Goal: Task Accomplishment & Management: Manage account settings

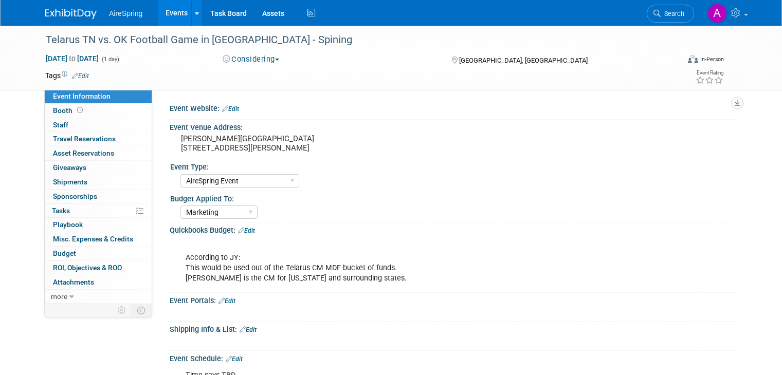
select select "AireSpring Event"
select select "Marketing"
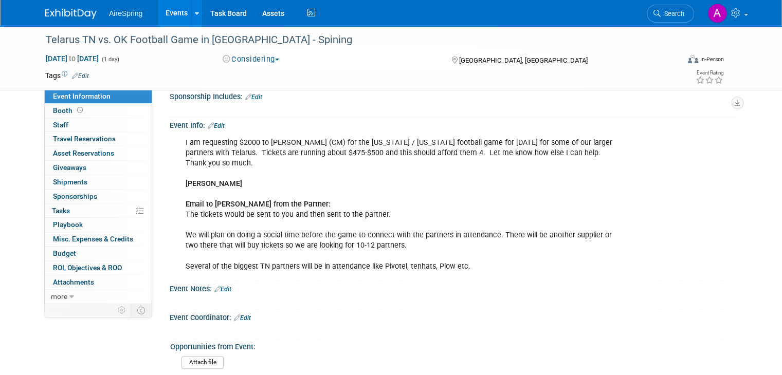
click at [171, 16] on link "Events" at bounding box center [177, 13] width 38 height 26
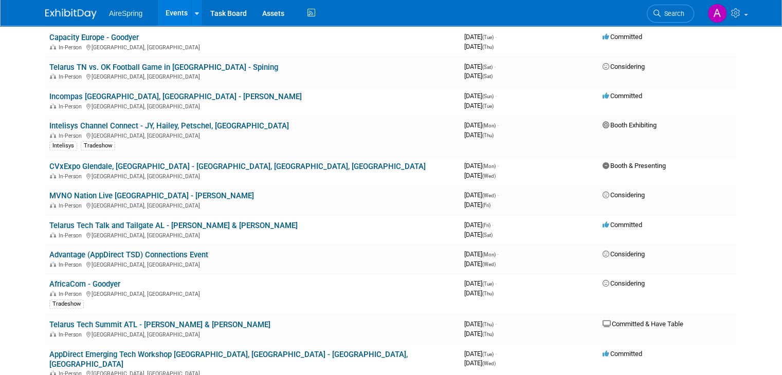
scroll to position [925, 0]
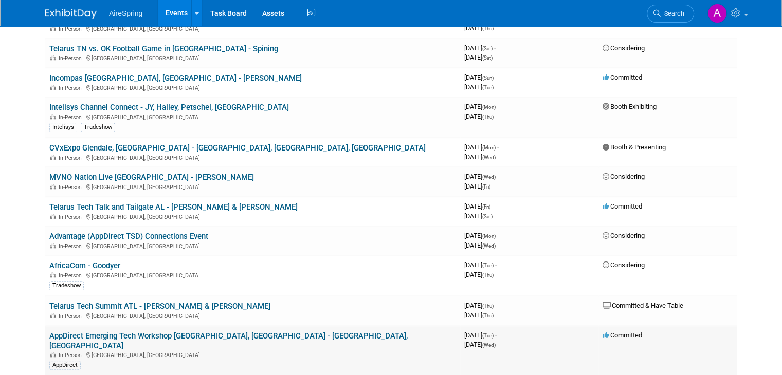
click at [245, 332] on link "AppDirect Emerging Tech Workshop [GEOGRAPHIC_DATA], [GEOGRAPHIC_DATA] - [GEOGRA…" at bounding box center [228, 341] width 358 height 19
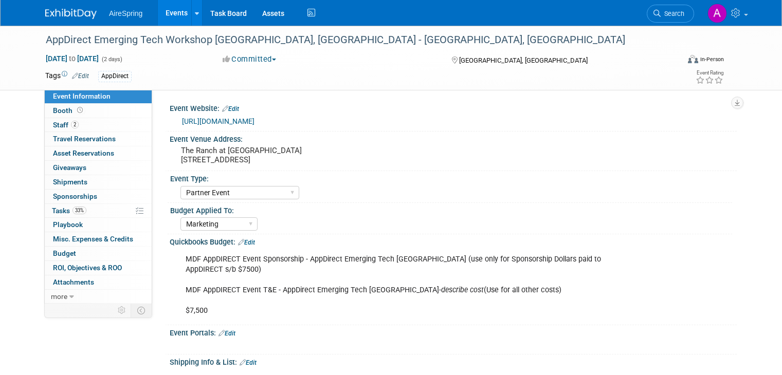
select select "Partner Event"
select select "Marketing"
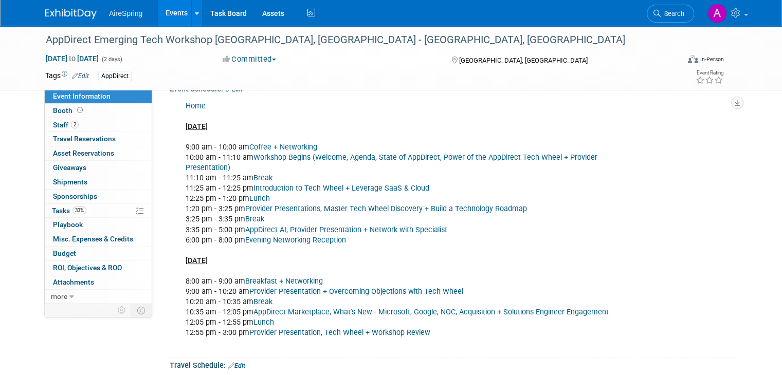
scroll to position [411, 0]
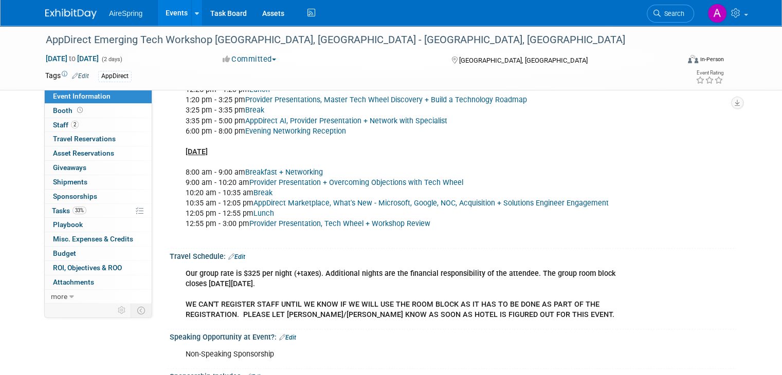
click at [62, 342] on div "Event Information Event Info Booth Booth 2 Staff 2 Staff 0 Travel Reservations …" at bounding box center [391, 141] width 707 height 1055
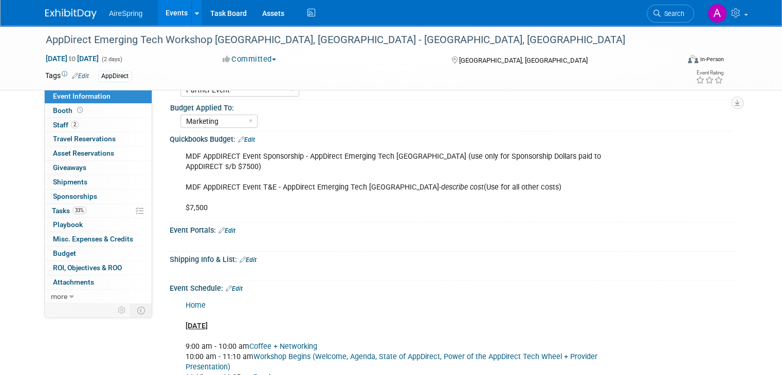
scroll to position [0, 0]
